Goal: Task Accomplishment & Management: Manage account settings

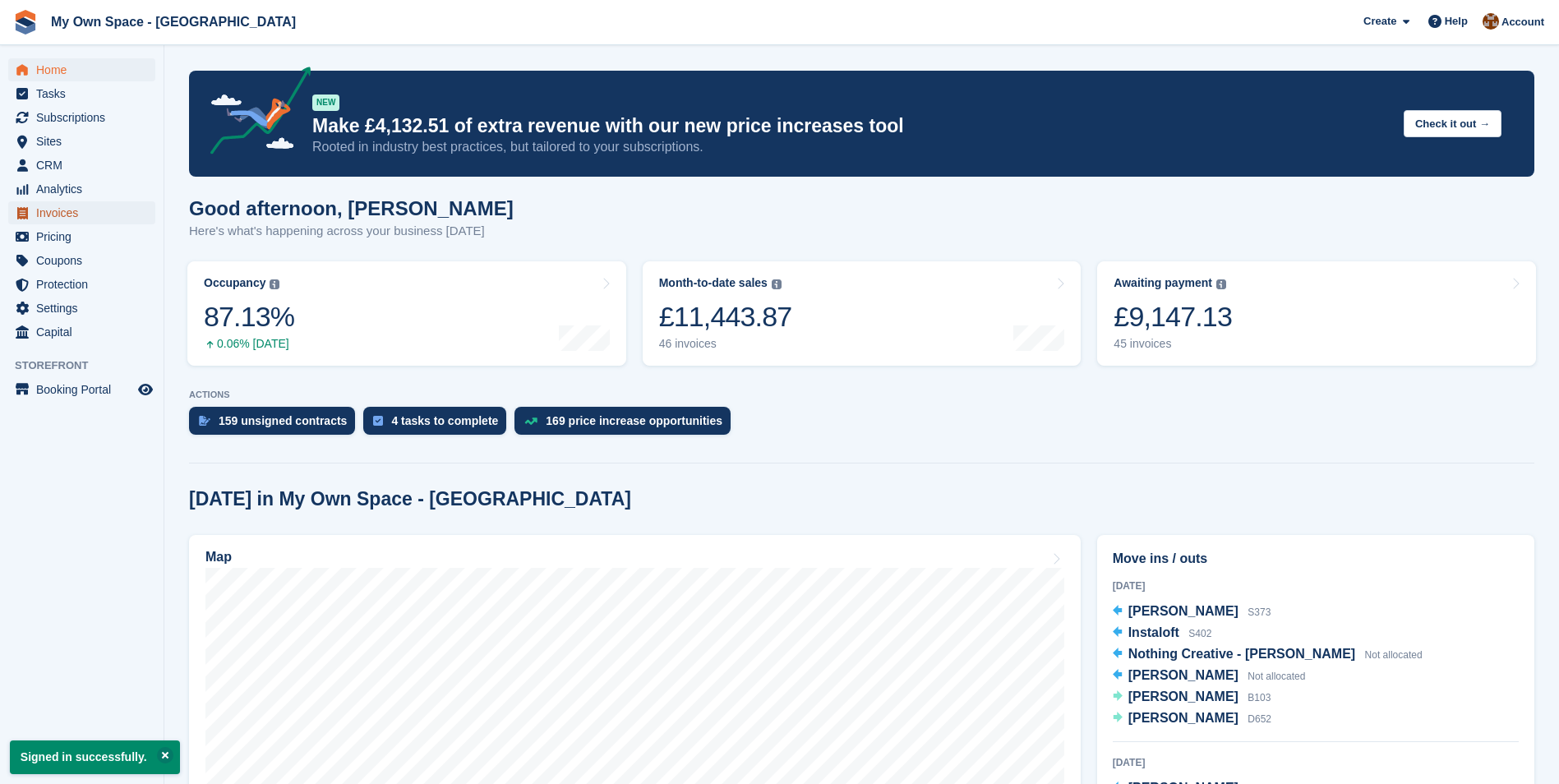
click at [66, 207] on span "Invoices" at bounding box center [86, 212] width 98 height 23
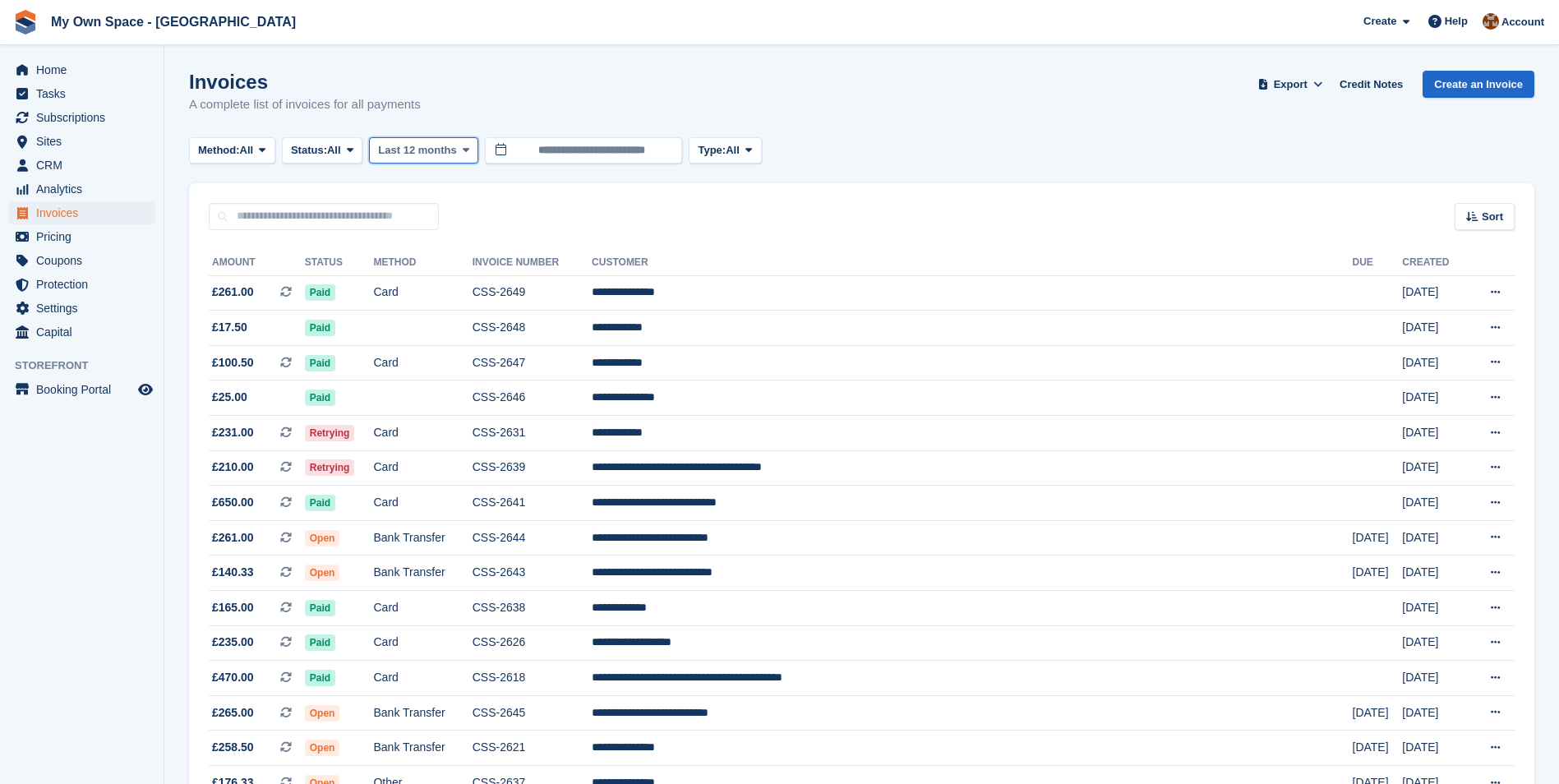
click at [463, 148] on icon at bounding box center [466, 149] width 7 height 11
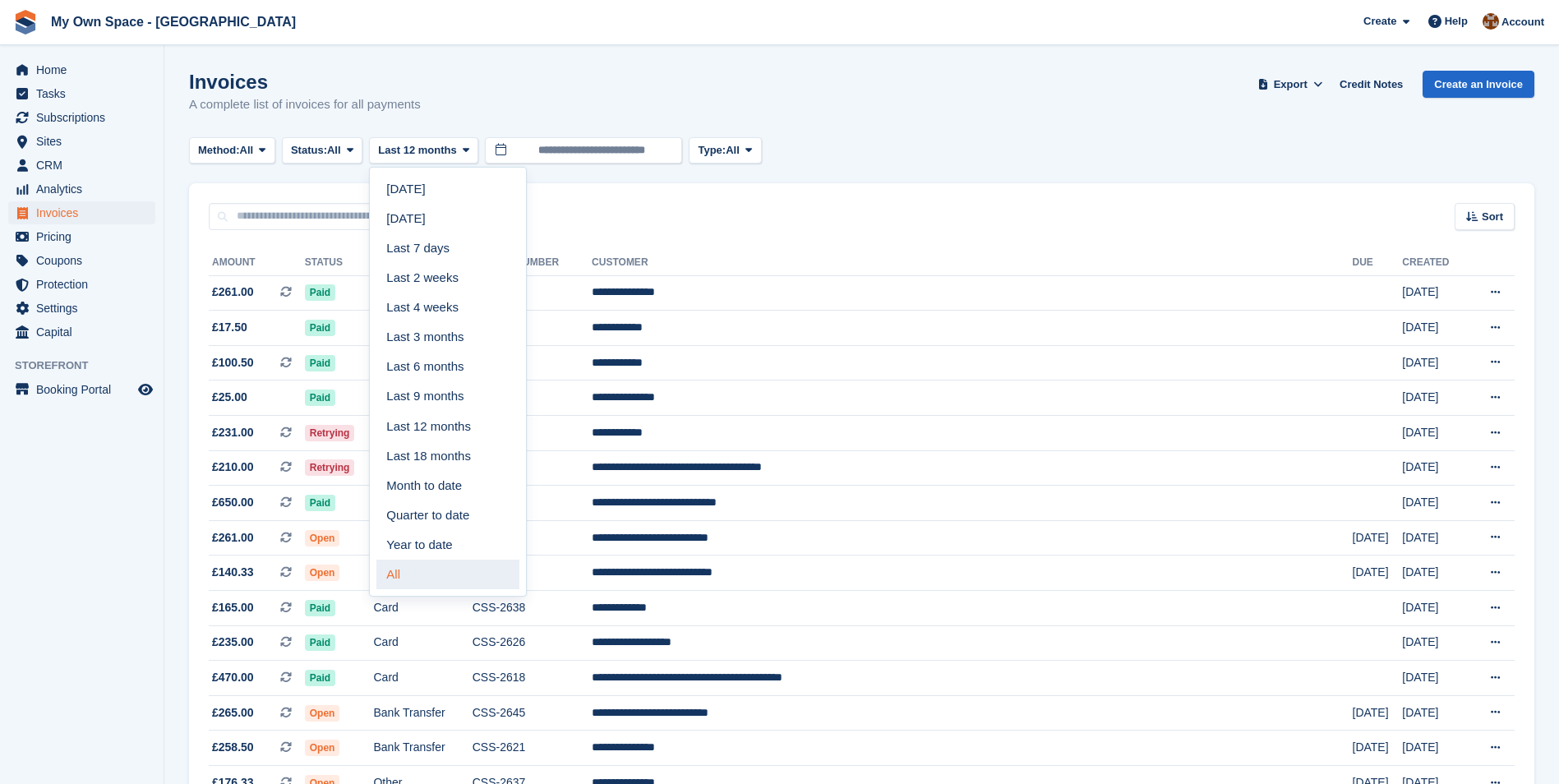
click at [389, 563] on link "All" at bounding box center [447, 574] width 143 height 29
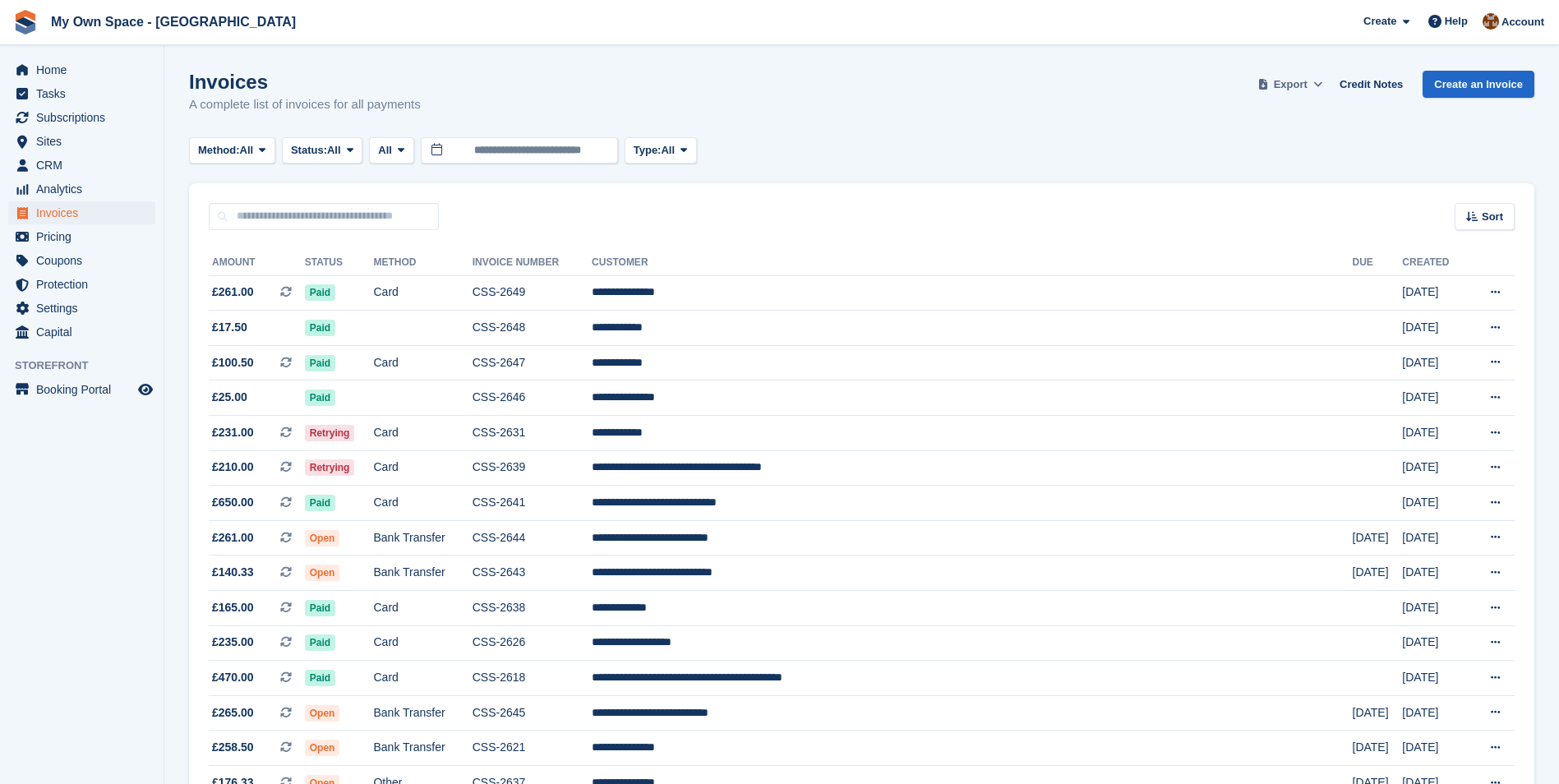
click at [1319, 83] on span at bounding box center [1318, 84] width 17 height 17
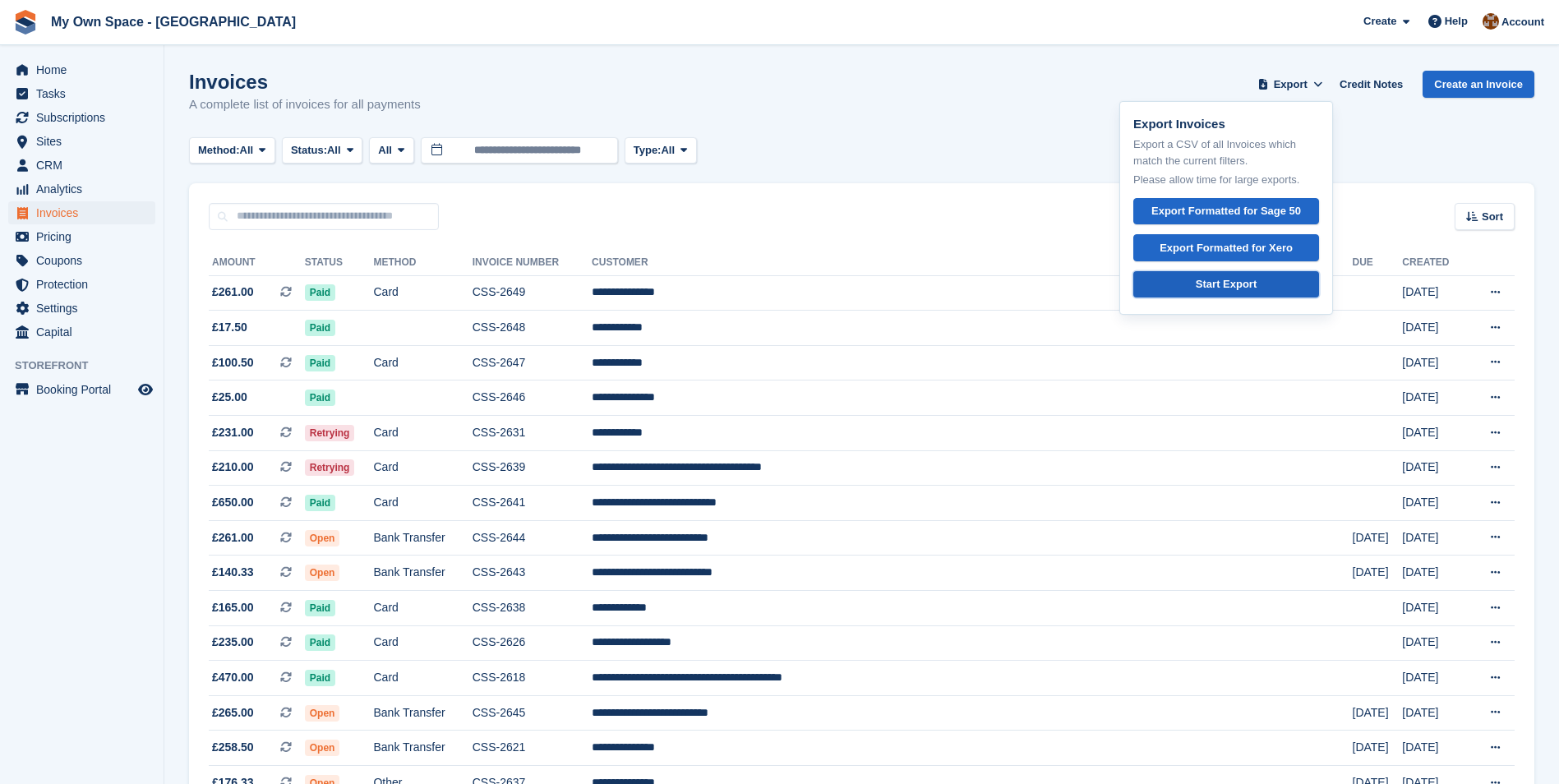
click at [1241, 286] on div "Start Export" at bounding box center [1227, 284] width 61 height 17
click at [1383, 77] on link "Credit Notes" at bounding box center [1371, 84] width 77 height 28
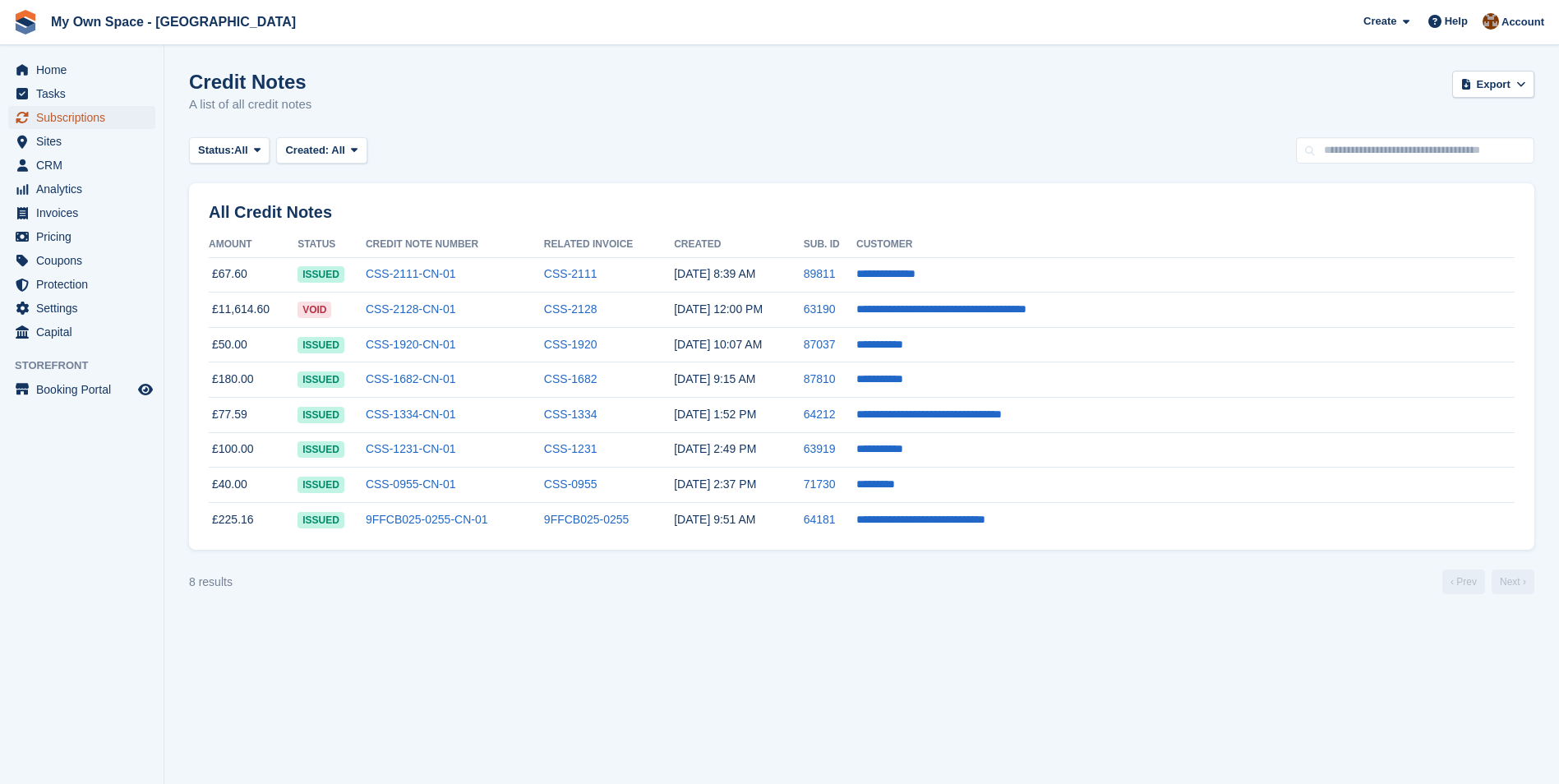
click at [69, 115] on span "Subscriptions" at bounding box center [86, 117] width 98 height 23
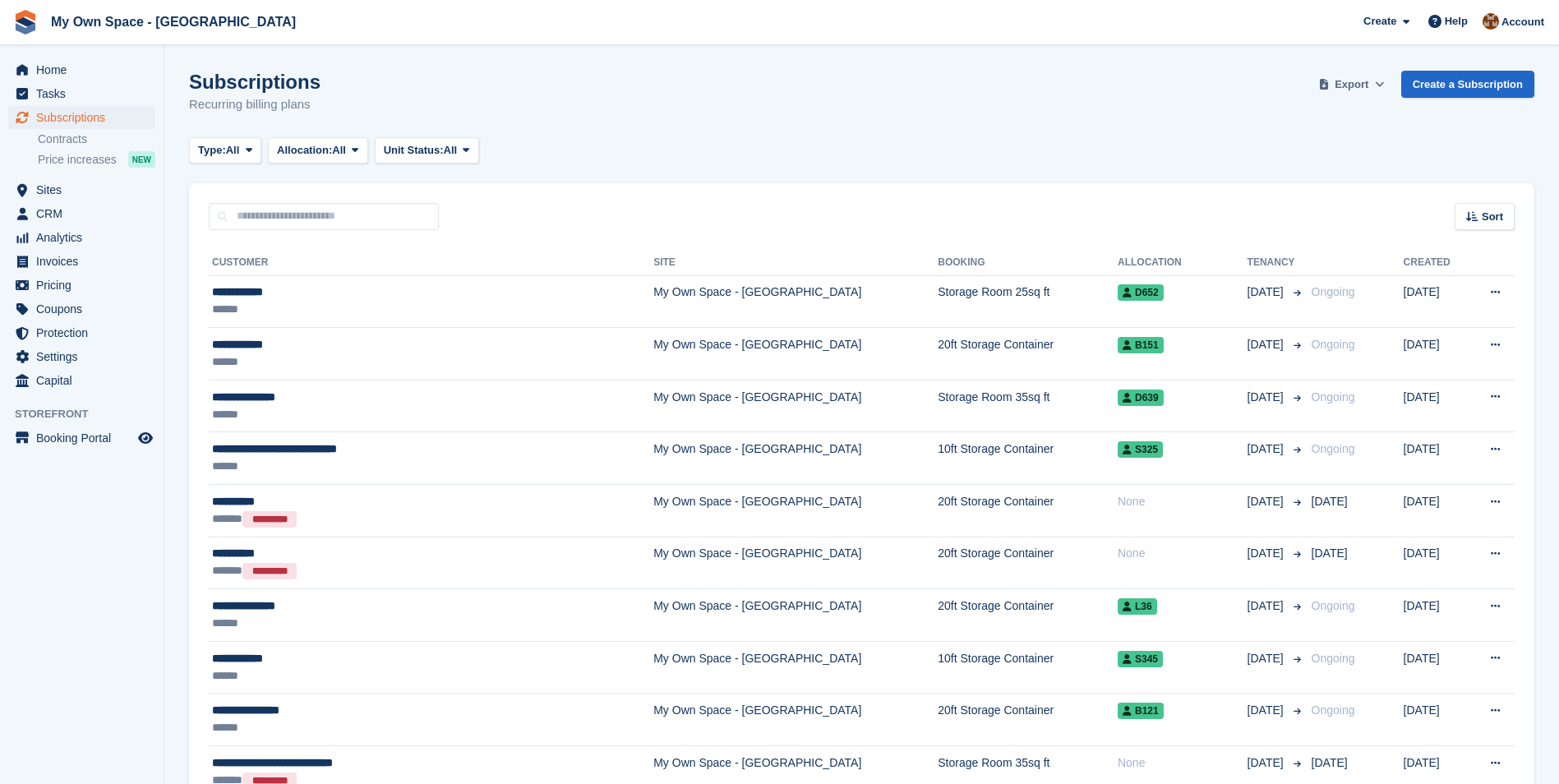
click at [1356, 87] on span "Export" at bounding box center [1352, 84] width 33 height 17
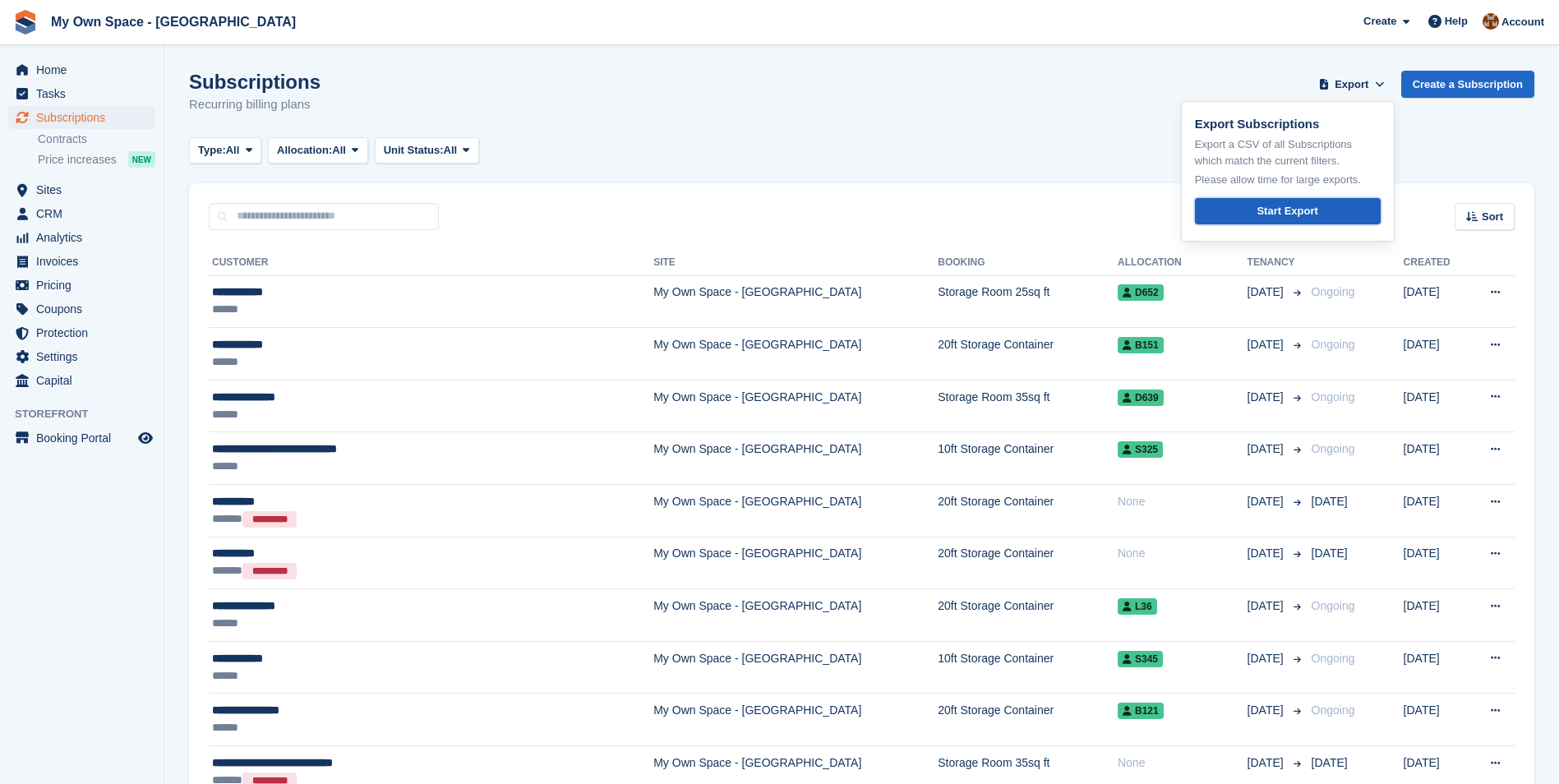
click at [1312, 215] on div "Start Export" at bounding box center [1287, 211] width 61 height 17
click at [135, 619] on aside "Home Tasks Subscriptions Subscriptions Subscriptions Contracts Price increases …" at bounding box center [82, 396] width 163 height 701
